Goal: Information Seeking & Learning: Learn about a topic

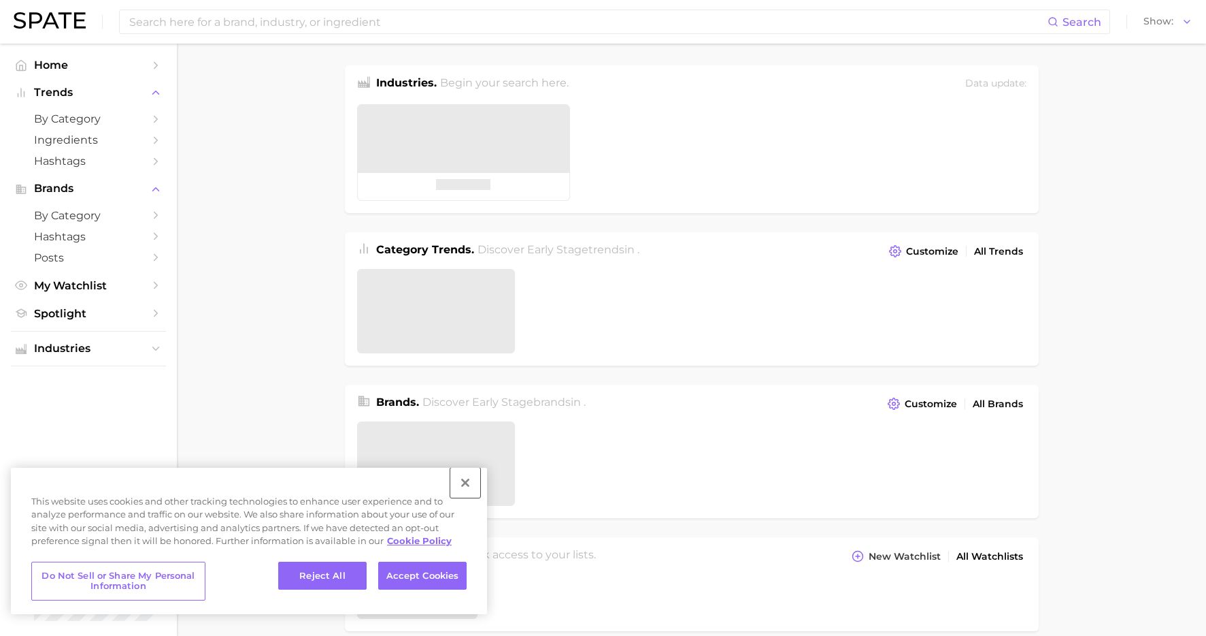
click at [465, 486] on button "Close" at bounding box center [465, 482] width 30 height 30
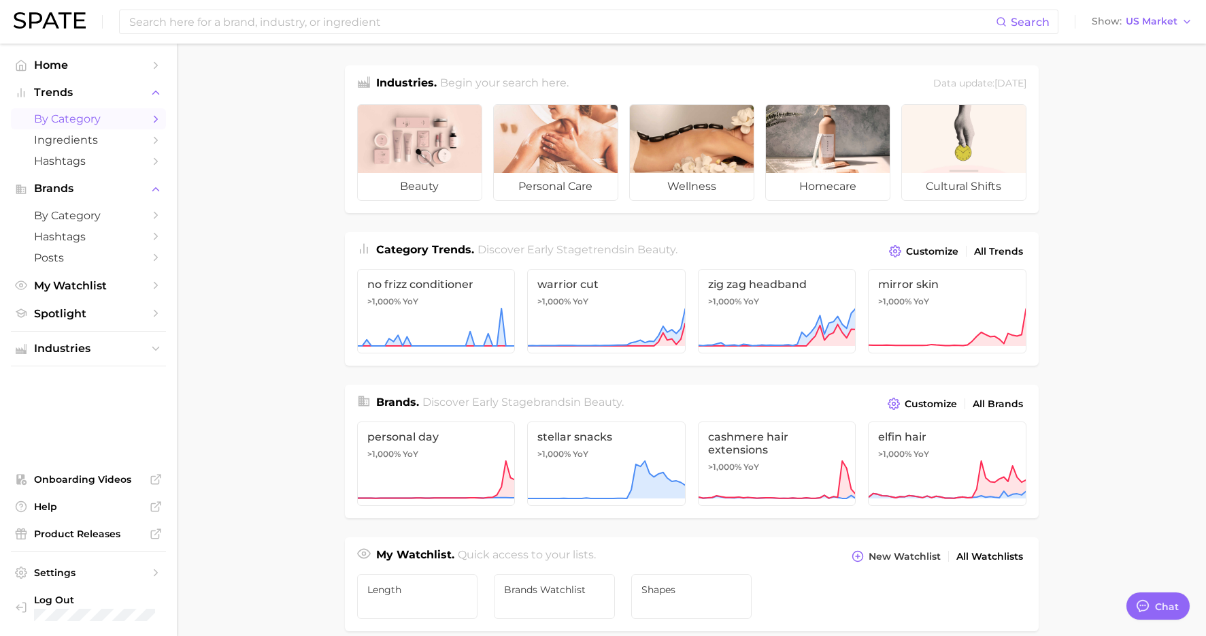
click at [99, 120] on span "by Category" at bounding box center [88, 118] width 109 height 13
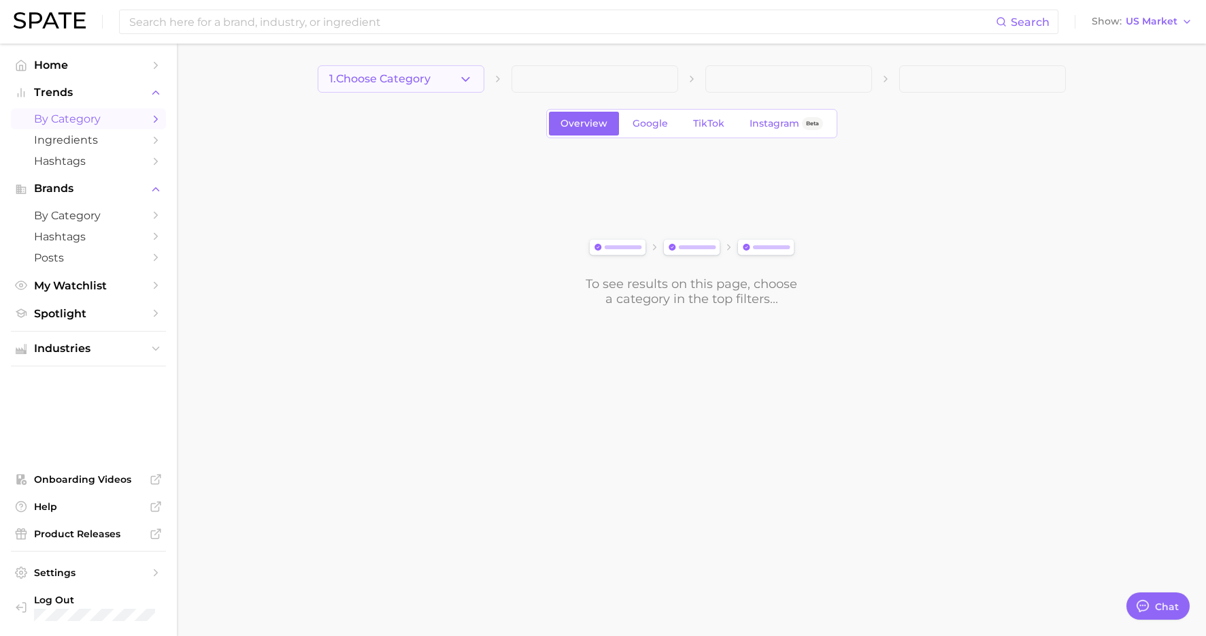
click at [464, 80] on icon "button" at bounding box center [466, 79] width 14 height 14
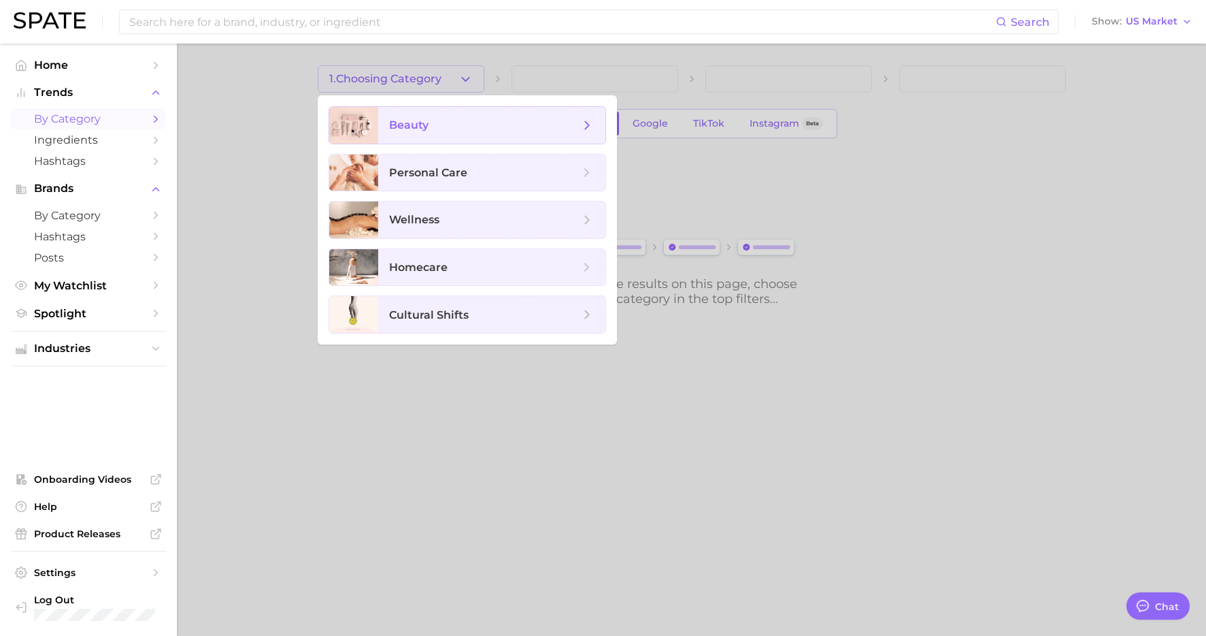
click at [382, 135] on span "beauty" at bounding box center [491, 125] width 227 height 37
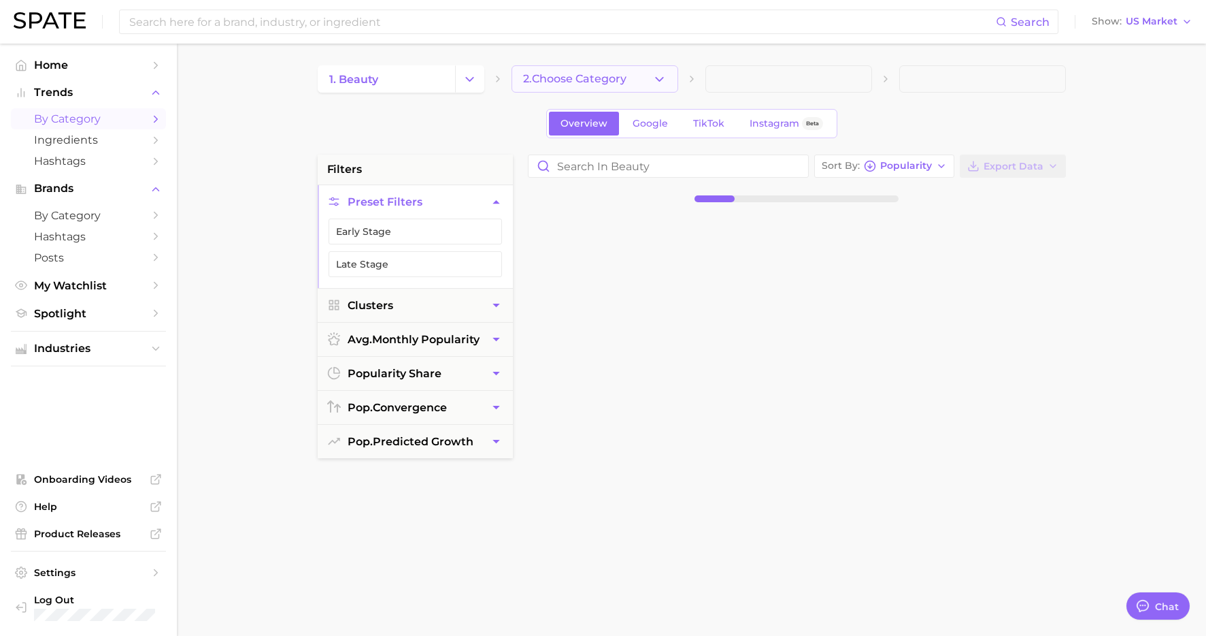
click at [589, 78] on span "2. Choose Category" at bounding box center [574, 79] width 103 height 12
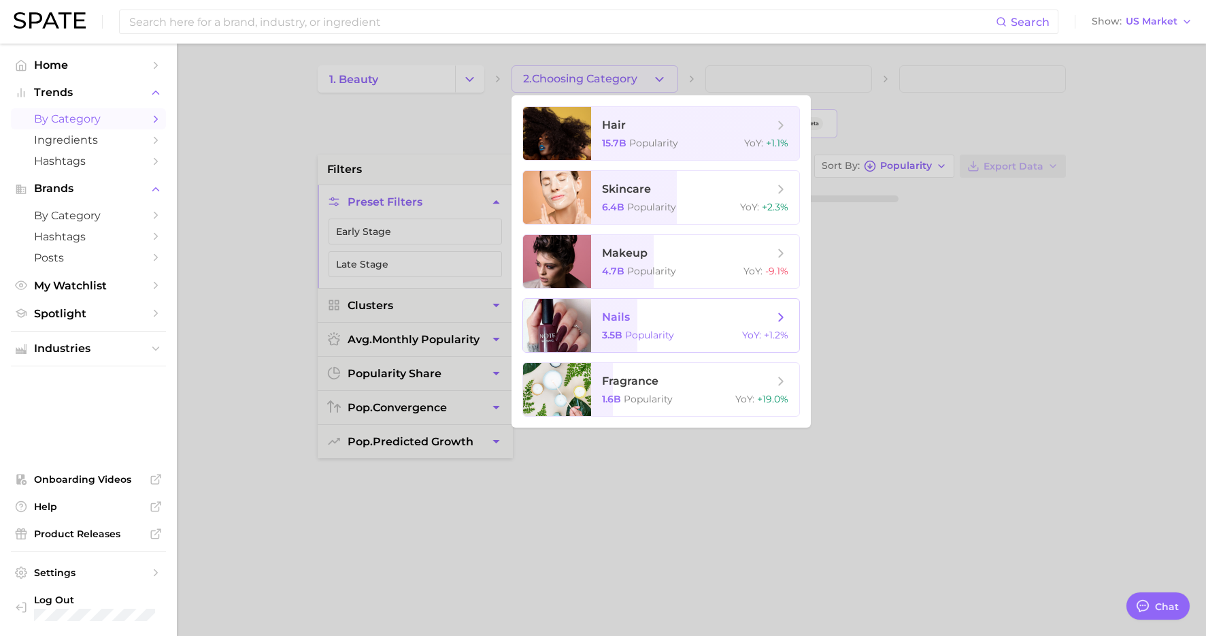
click at [619, 326] on span "nails 3.5b Popularity YoY : +1.2%" at bounding box center [695, 325] width 208 height 53
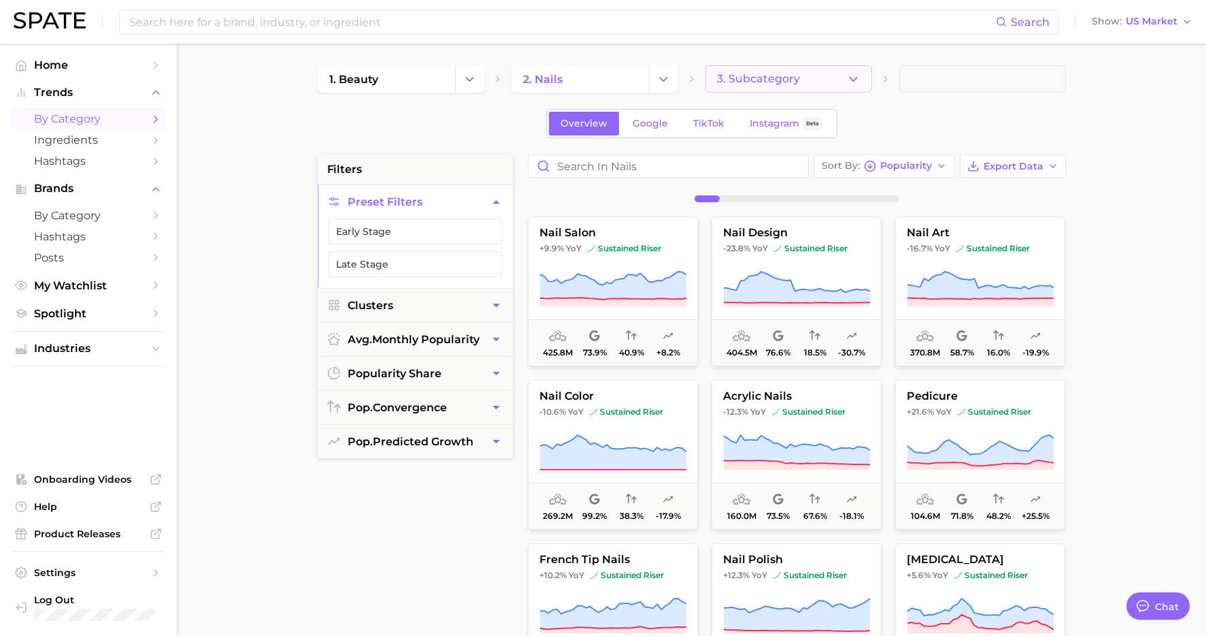
click at [858, 78] on icon "button" at bounding box center [853, 79] width 14 height 14
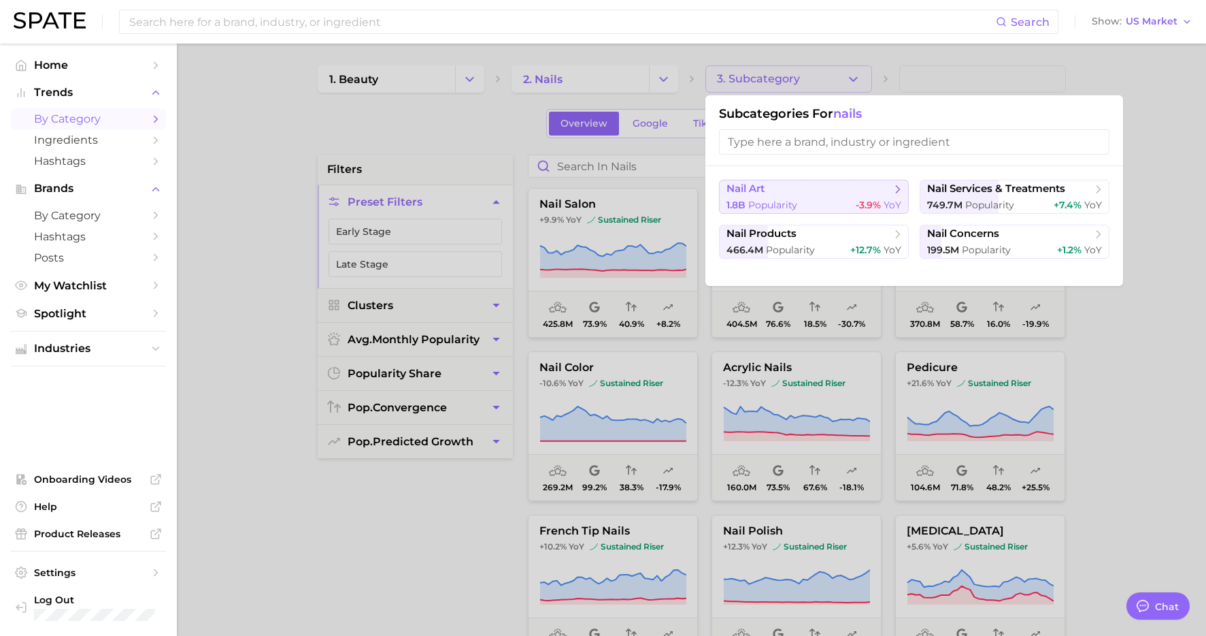
click at [818, 195] on span "nail art" at bounding box center [809, 189] width 165 height 14
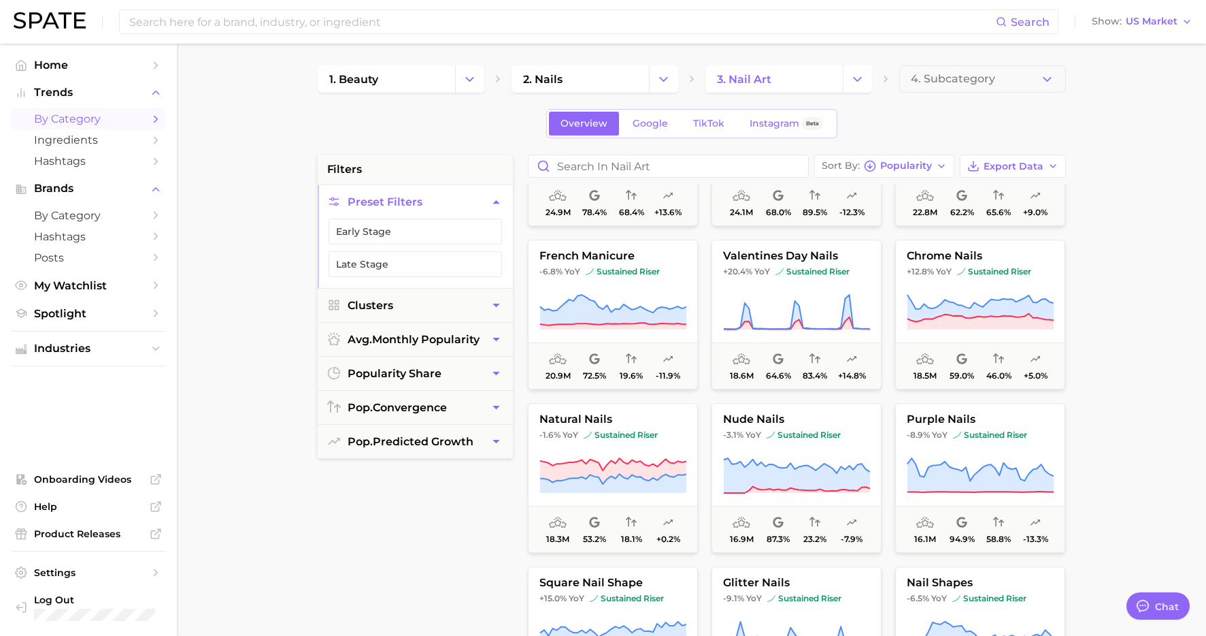
scroll to position [1213, 0]
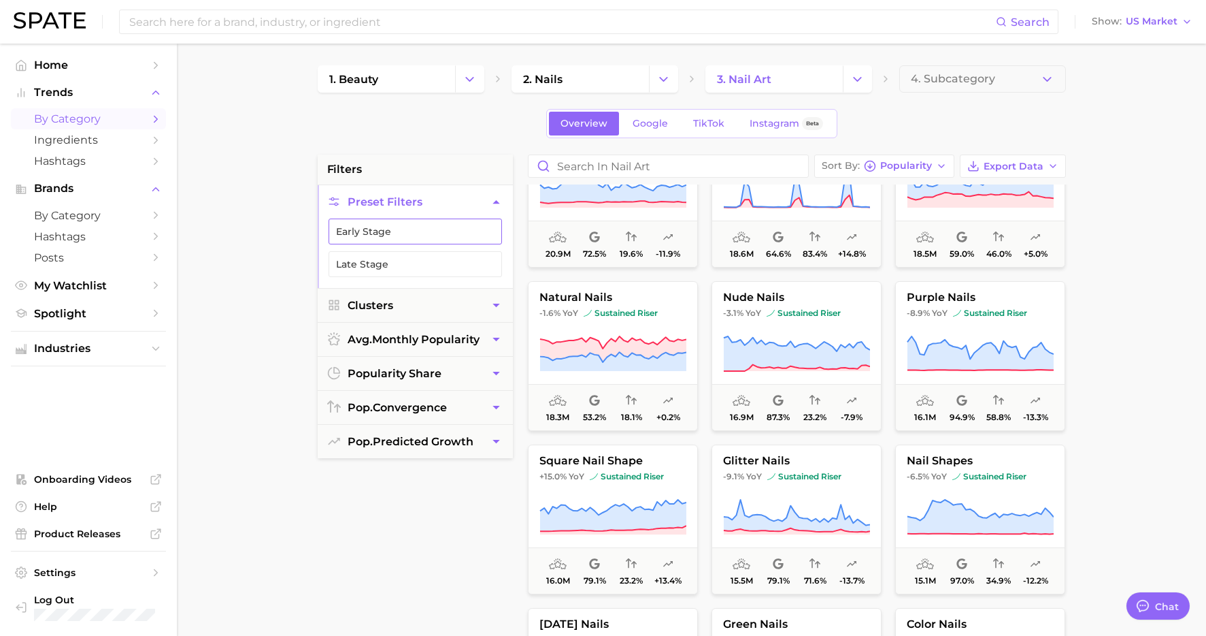
click at [457, 231] on button "Early Stage" at bounding box center [416, 231] width 174 height 26
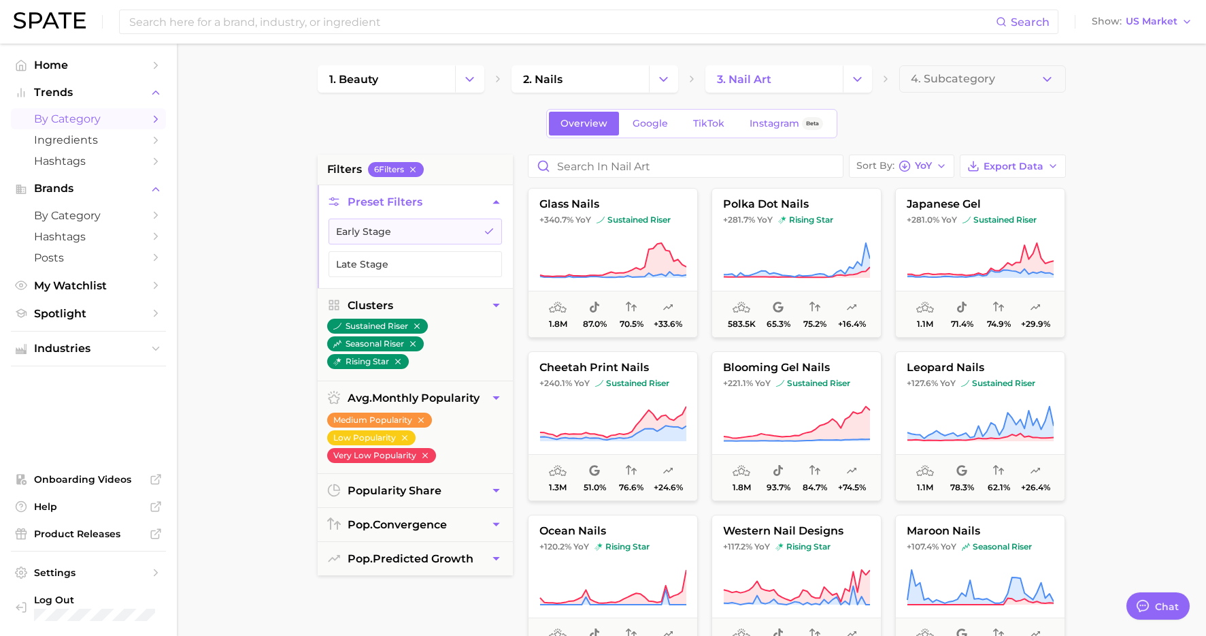
click at [1097, 284] on main "1. beauty 2. nails 3. nail art 4. Subcategory Overview Google TikTok Instagram …" at bounding box center [691, 560] width 1029 height 1032
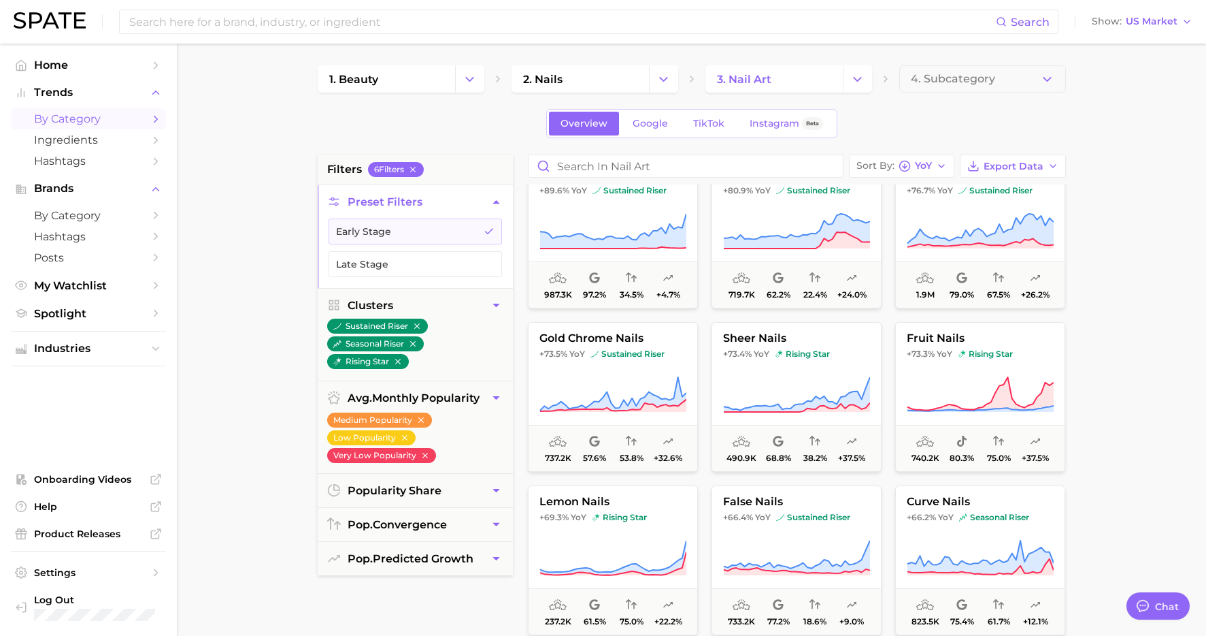
scroll to position [545, 0]
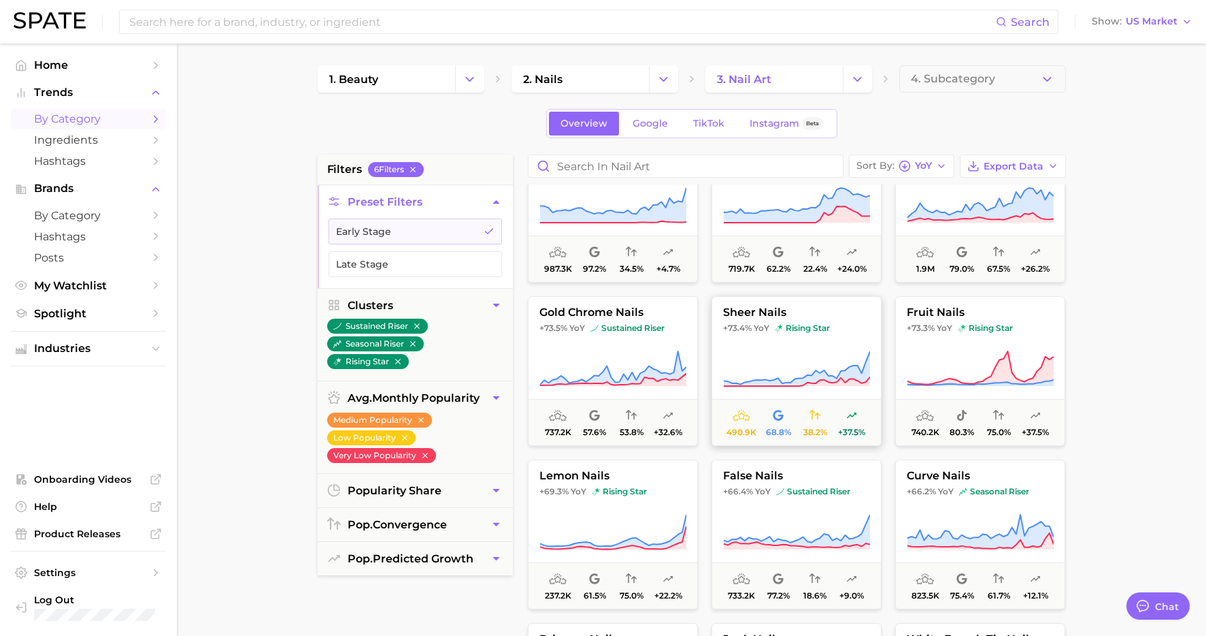
click at [776, 312] on span "sheer nails" at bounding box center [796, 312] width 169 height 12
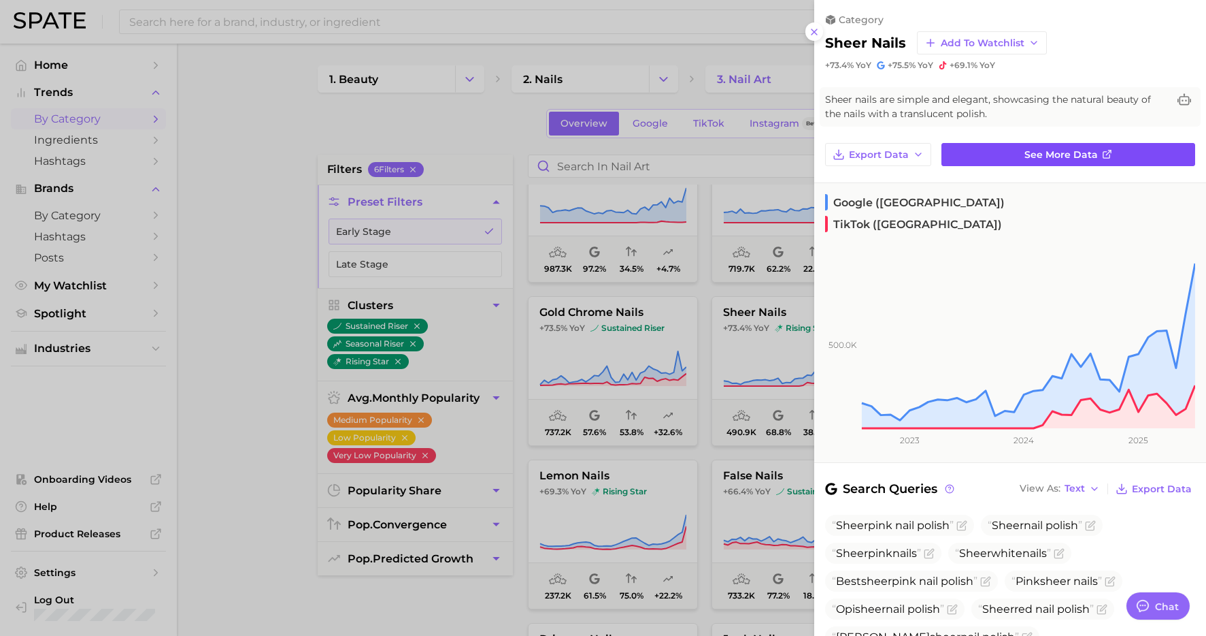
click at [1079, 152] on span "See more data" at bounding box center [1061, 155] width 73 height 12
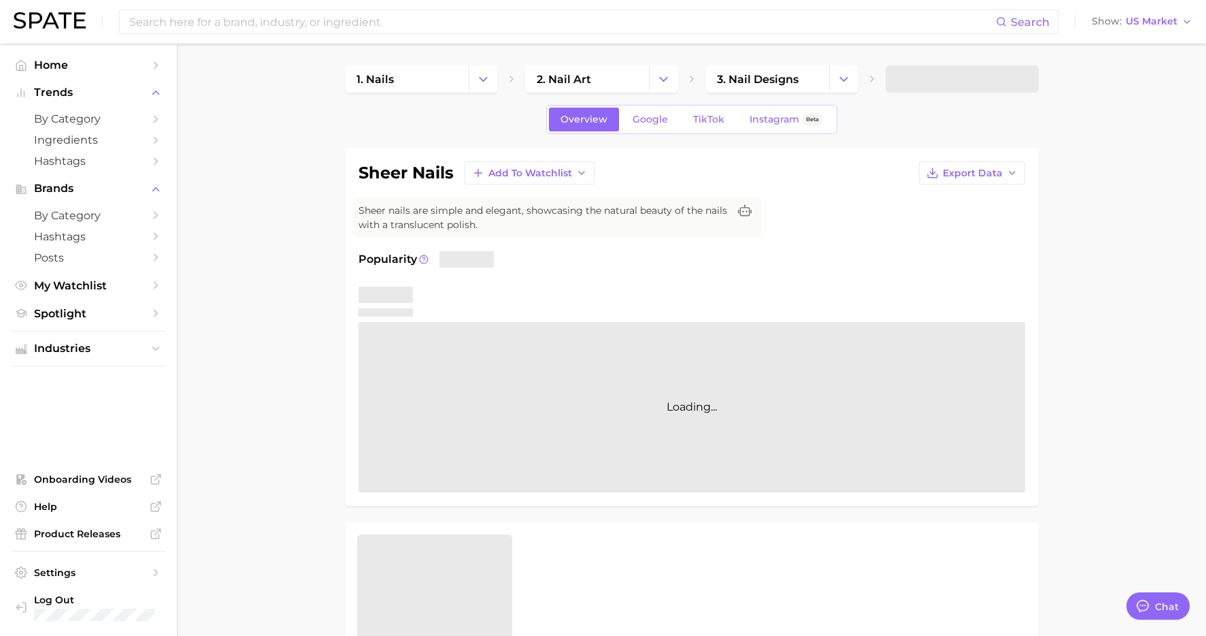
type textarea "x"
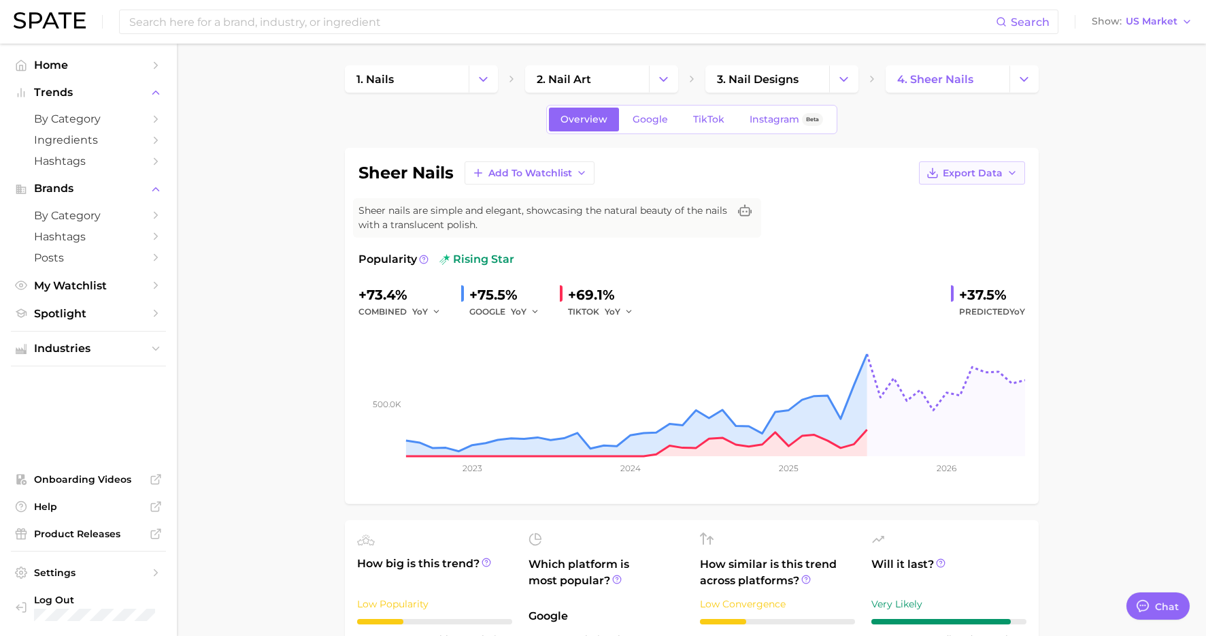
scroll to position [1, 0]
click at [1007, 170] on icon "button" at bounding box center [1012, 171] width 11 height 11
click at [949, 221] on span "Time Series Image" at bounding box center [944, 223] width 91 height 12
click at [390, 21] on input at bounding box center [562, 21] width 868 height 23
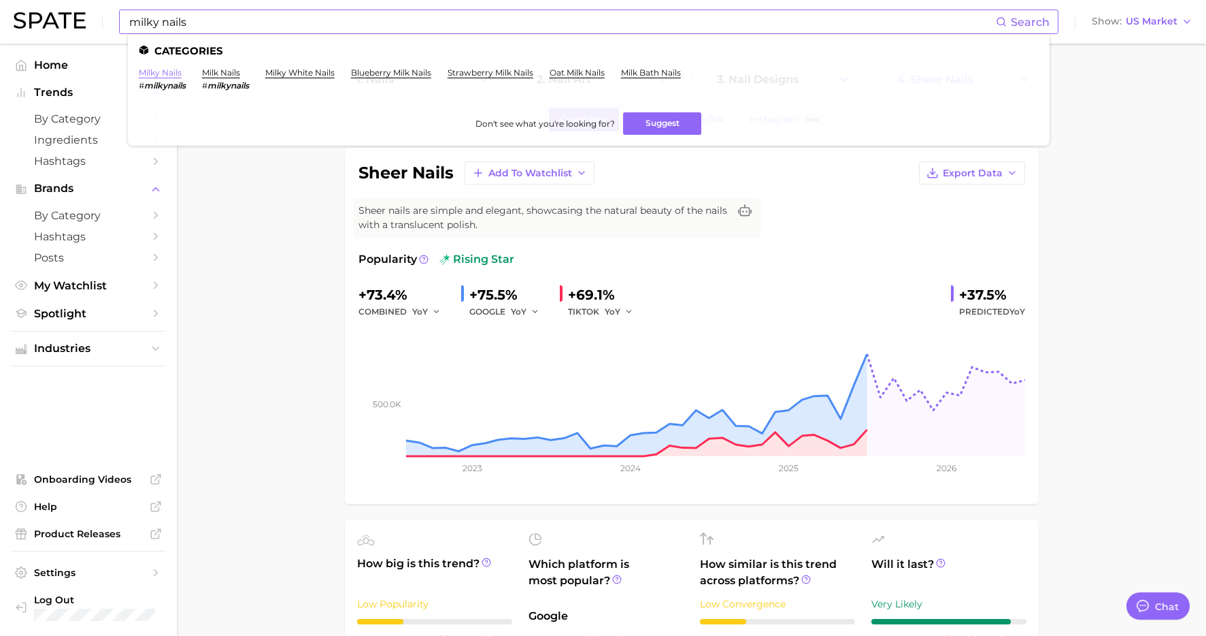
click at [161, 70] on link "milky nails" at bounding box center [160, 72] width 43 height 10
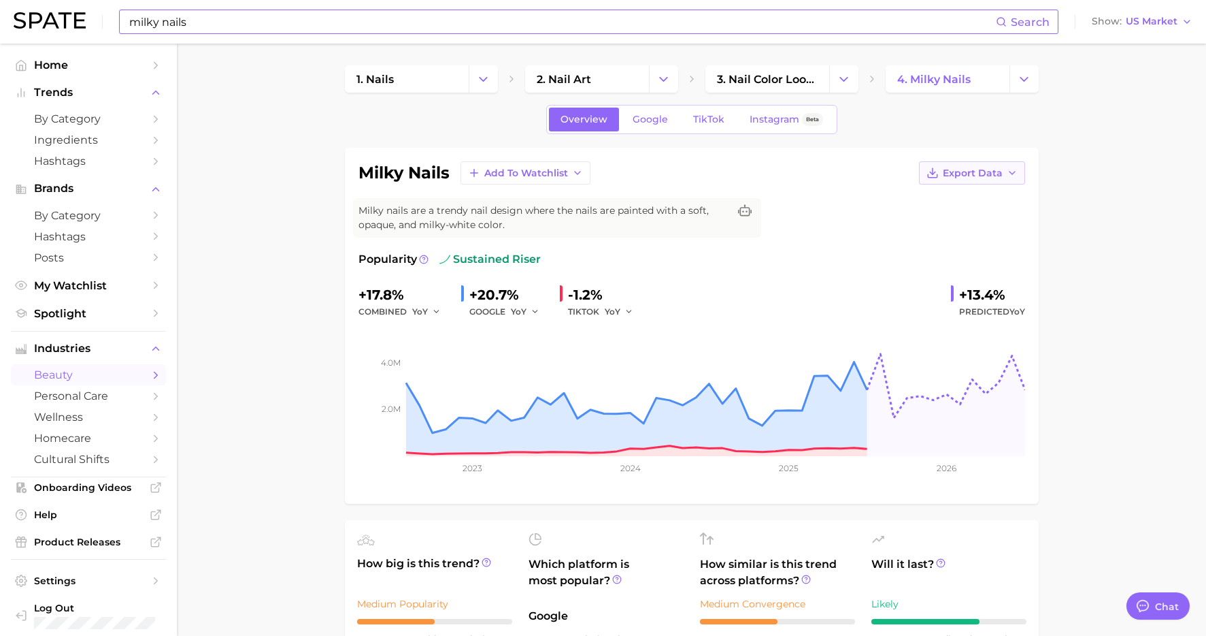
click at [998, 169] on span "Export Data" at bounding box center [973, 173] width 60 height 12
click at [945, 217] on span "Time Series Image" at bounding box center [944, 223] width 91 height 12
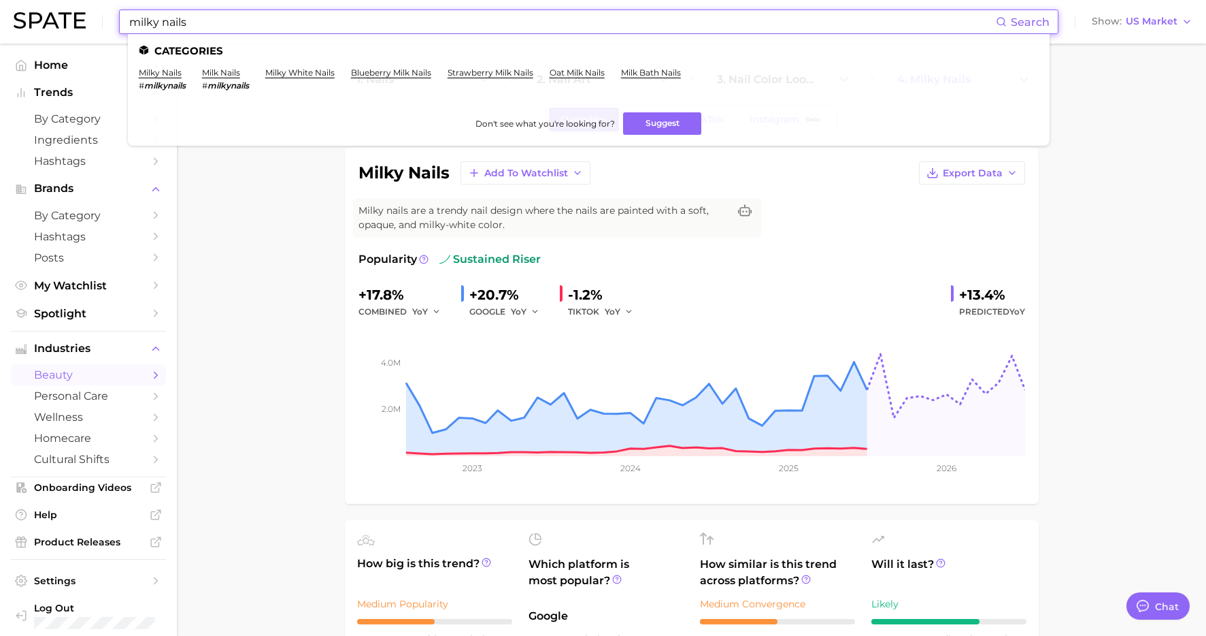
click at [175, 20] on input "milky nails" at bounding box center [562, 21] width 868 height 23
click at [229, 71] on link "milk nails" at bounding box center [221, 72] width 38 height 10
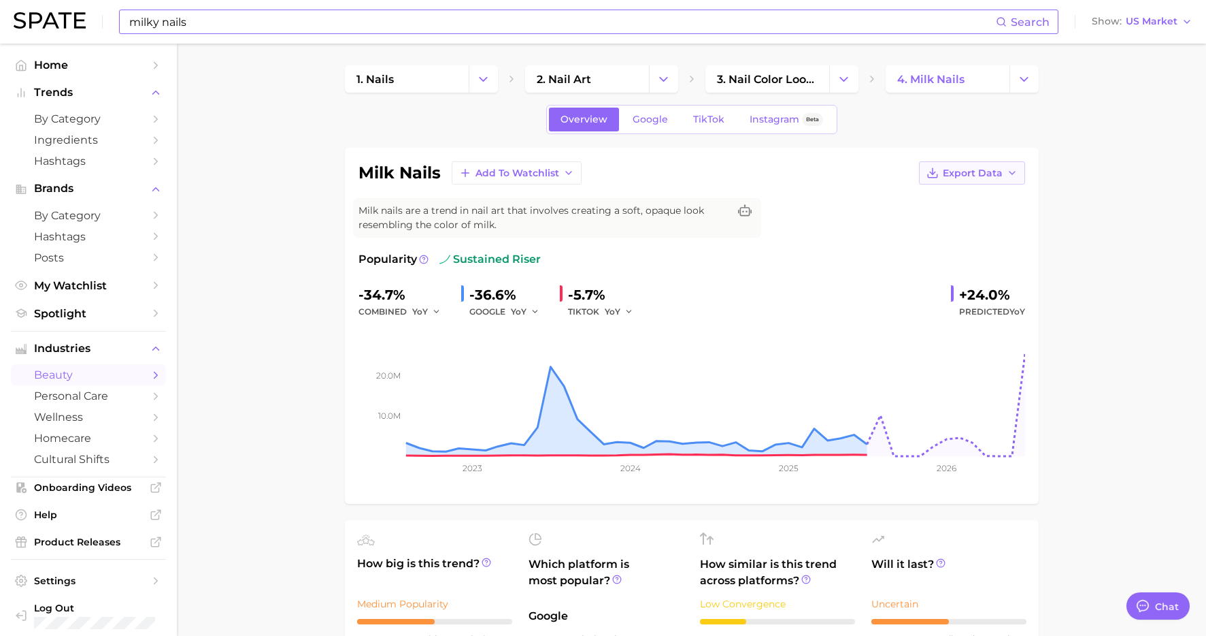
click at [989, 170] on span "Export Data" at bounding box center [973, 173] width 60 height 12
drag, startPoint x: 940, startPoint y: 224, endPoint x: 1168, endPoint y: 282, distance: 234.5
click at [940, 225] on span "Time Series Image" at bounding box center [944, 223] width 91 height 12
click at [288, 20] on input "milky nails" at bounding box center [562, 21] width 868 height 23
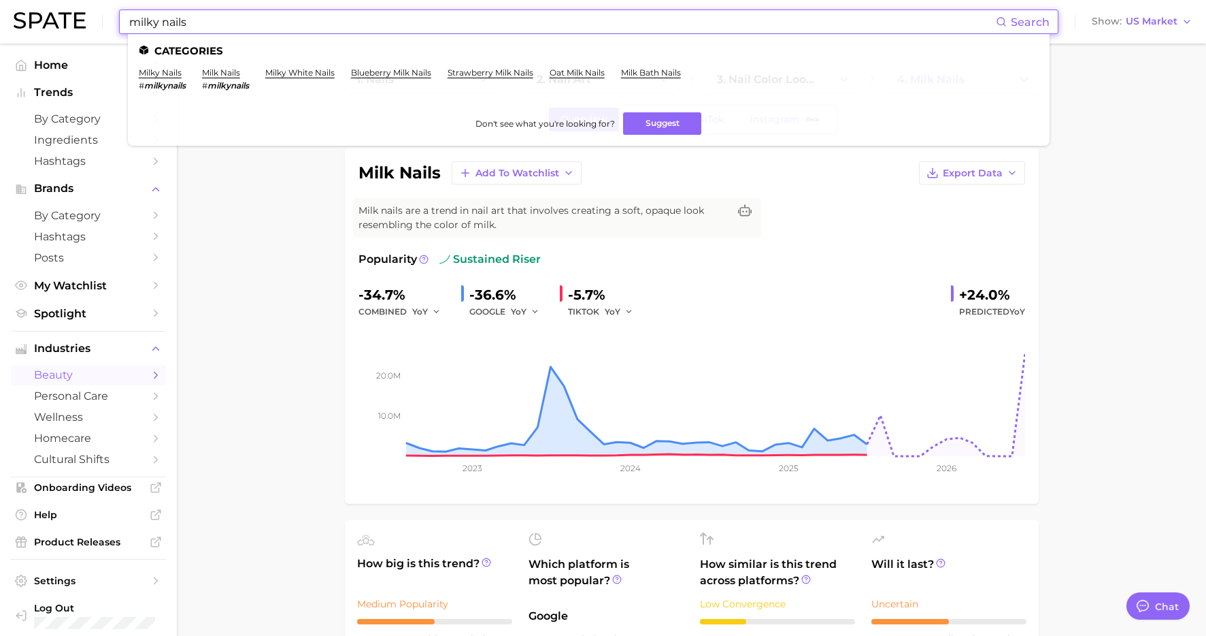
drag, startPoint x: 289, startPoint y: 20, endPoint x: 105, endPoint y: 19, distance: 183.7
click at [105, 19] on div "milky nails Search Categories milky nails # milkynails milk nails # milkynails …" at bounding box center [603, 22] width 1179 height 44
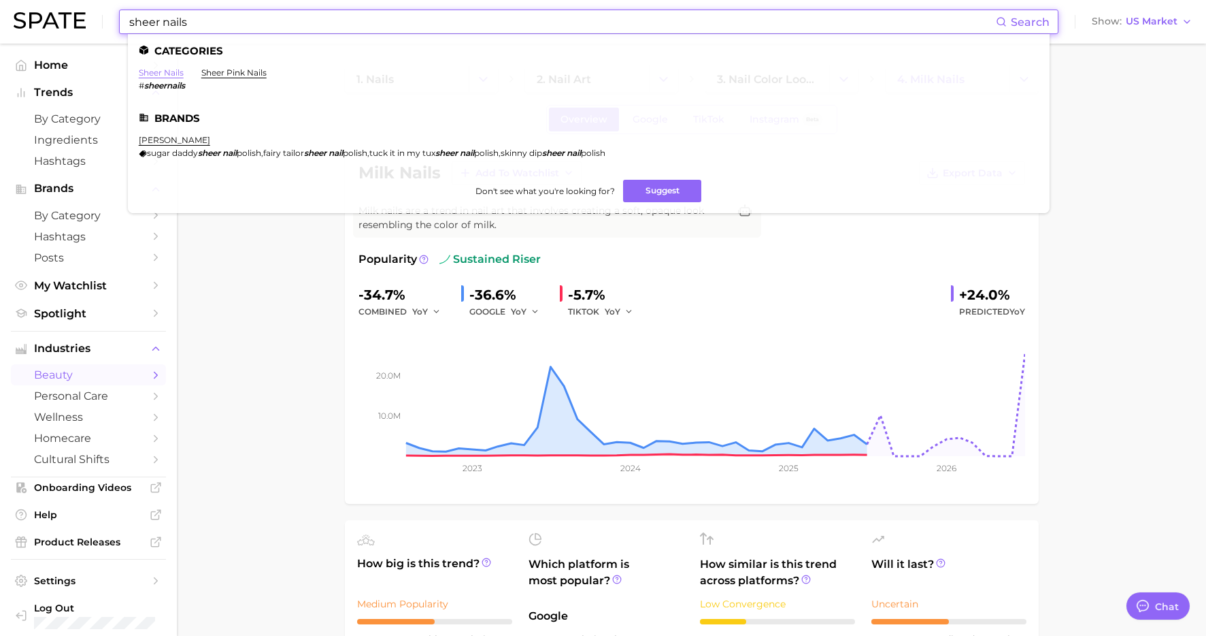
type input "sheer nails"
click at [165, 73] on link "sheer nails" at bounding box center [161, 72] width 45 height 10
